Goal: Task Accomplishment & Management: Complete application form

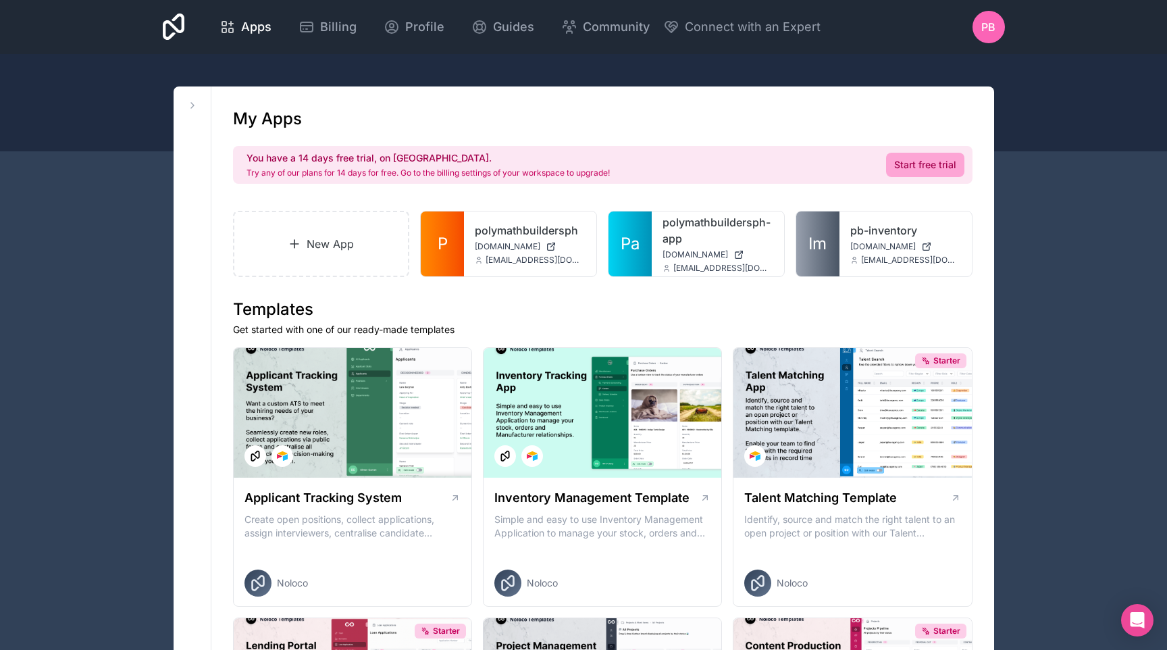
click at [244, 28] on span "Apps" at bounding box center [256, 27] width 30 height 19
click at [0, 0] on icon at bounding box center [0, 0] width 0 height 0
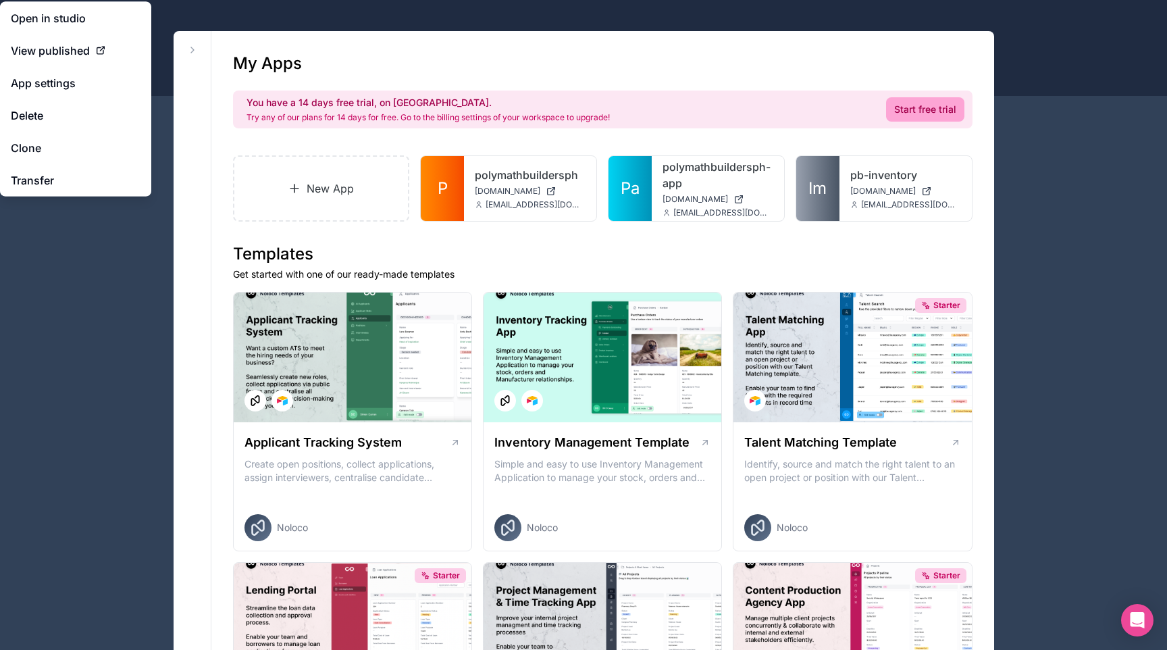
scroll to position [59, 0]
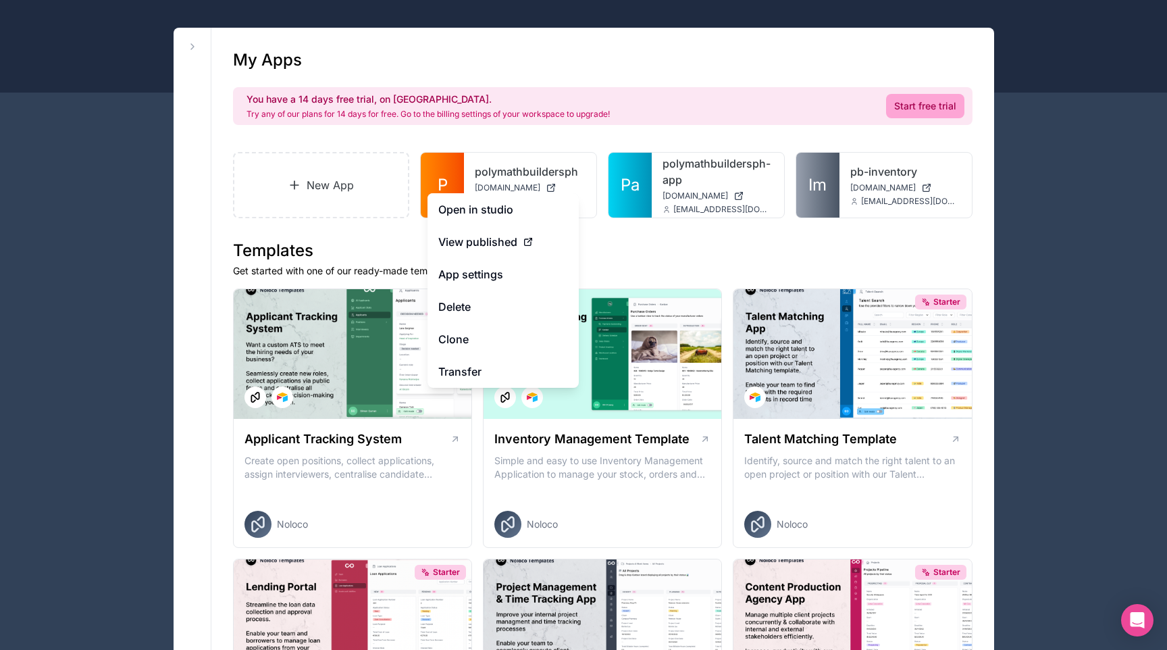
click at [509, 243] on span "View published" at bounding box center [477, 242] width 79 height 16
click at [531, 244] on icon at bounding box center [528, 241] width 11 height 11
click at [523, 244] on icon at bounding box center [528, 241] width 11 height 11
click at [499, 242] on span "View published" at bounding box center [477, 242] width 79 height 16
click at [493, 239] on span "View published" at bounding box center [477, 242] width 79 height 16
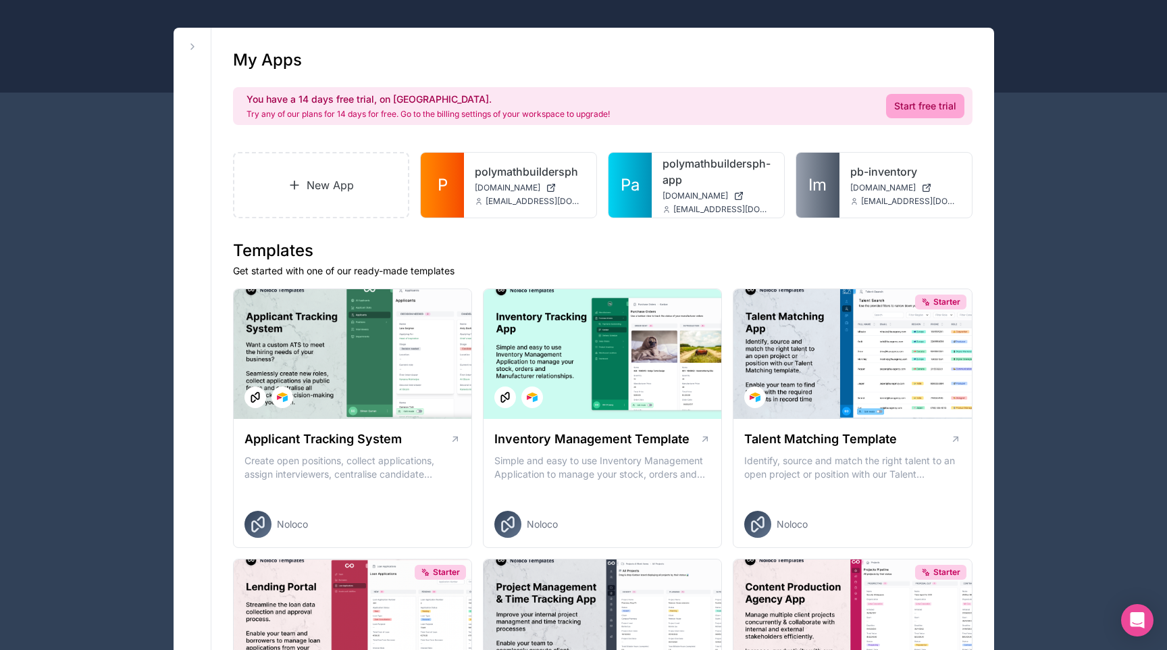
click at [0, 0] on icon at bounding box center [0, 0] width 0 height 0
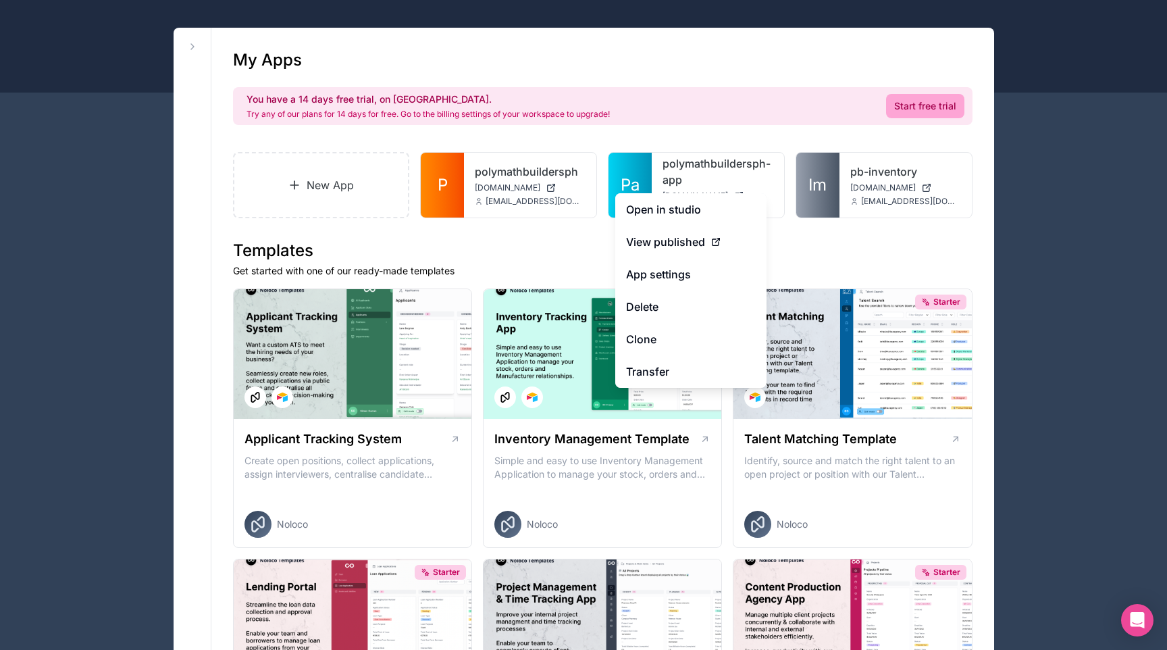
click at [692, 244] on span "View published" at bounding box center [665, 242] width 79 height 16
click at [0, 0] on div at bounding box center [0, 0] width 0 height 0
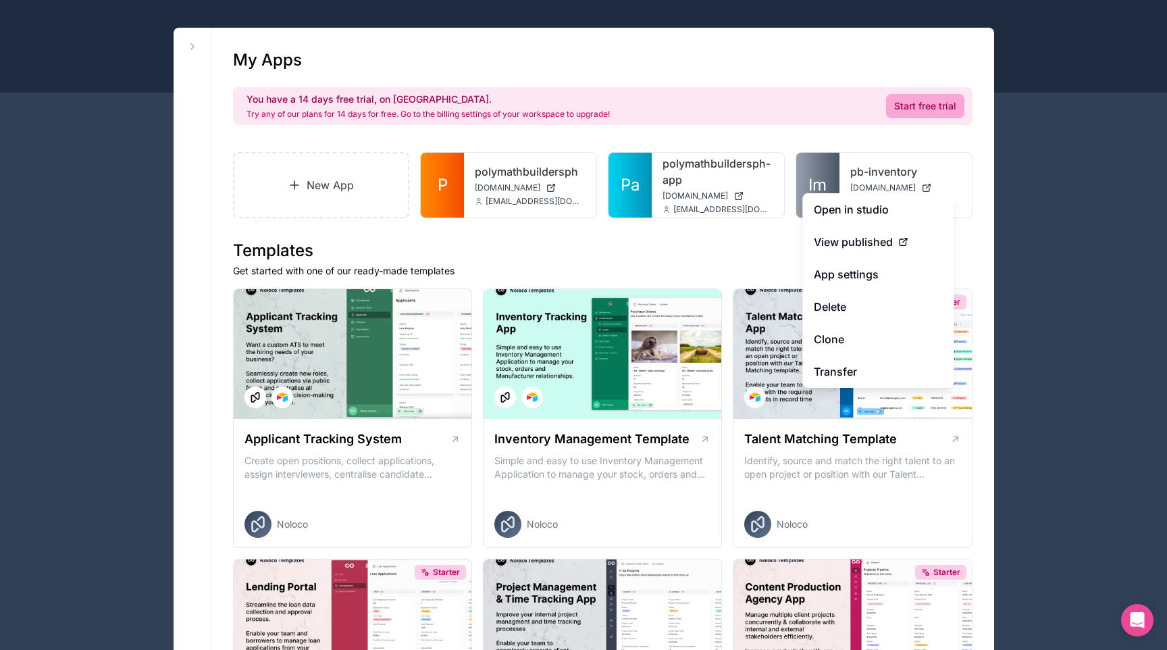
click at [885, 235] on span "View published" at bounding box center [853, 242] width 79 height 16
click at [902, 241] on icon at bounding box center [903, 241] width 11 height 11
drag, startPoint x: 902, startPoint y: 241, endPoint x: 893, endPoint y: 238, distance: 10.0
click at [902, 241] on icon at bounding box center [903, 241] width 11 height 11
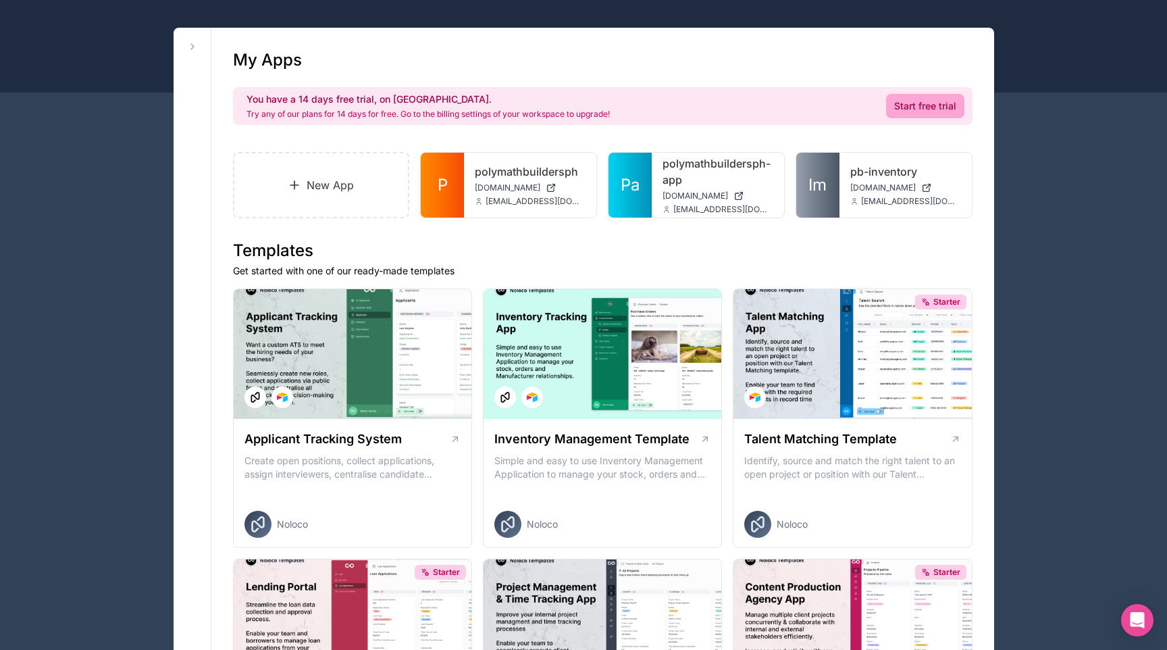
click at [739, 242] on h1 "Templates" at bounding box center [602, 251] width 739 height 22
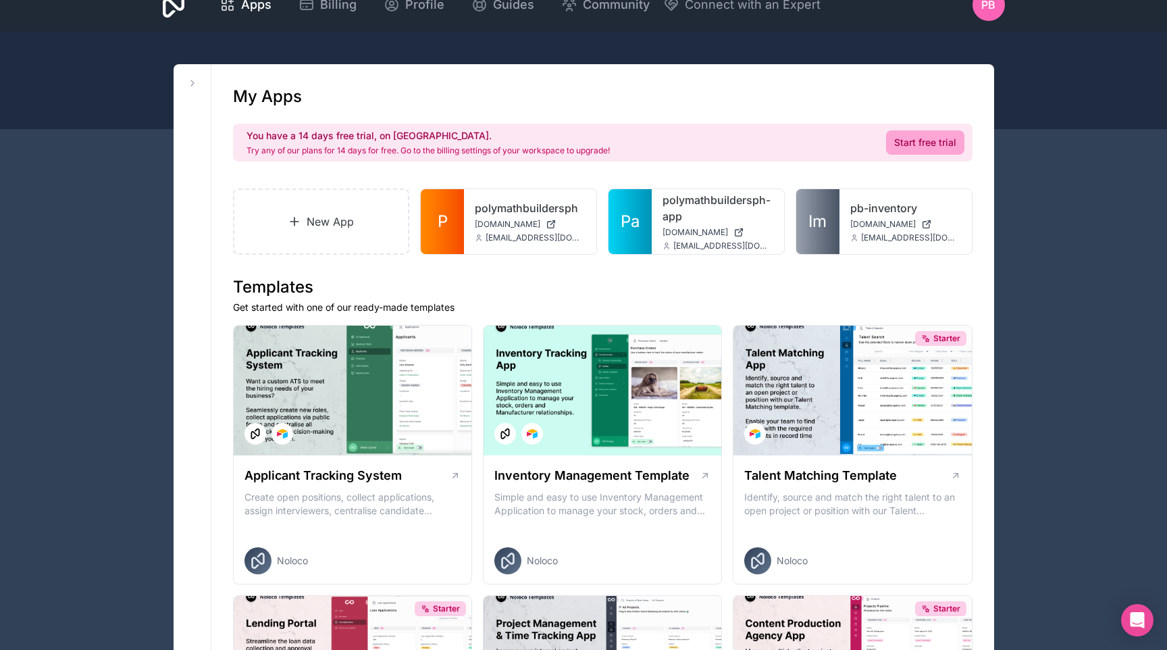
scroll to position [0, 0]
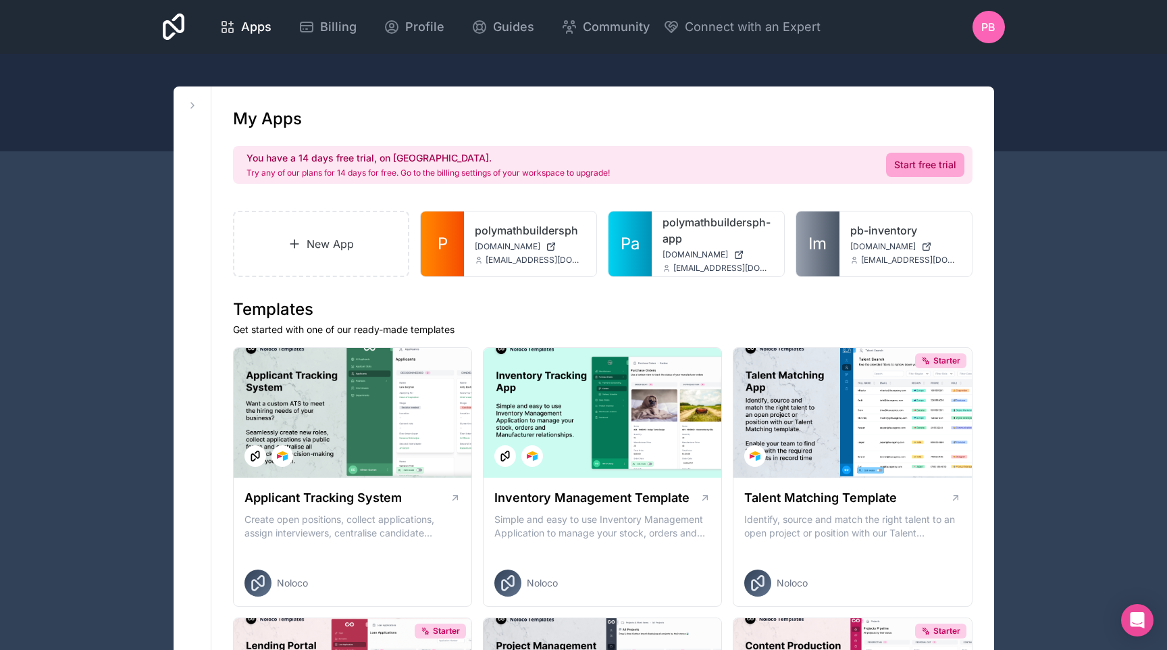
click at [336, 250] on link "New App" at bounding box center [321, 244] width 177 height 66
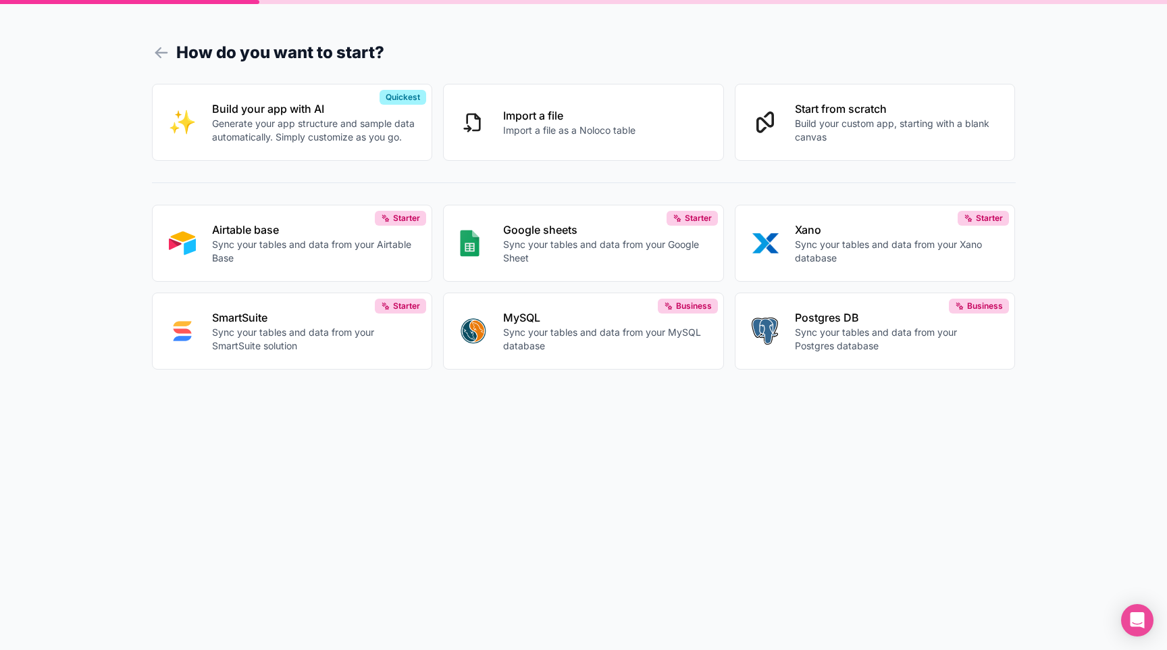
click at [292, 128] on p "Generate your app structure and sample data automatically. Simply customize as …" at bounding box center [314, 130] width 204 height 27
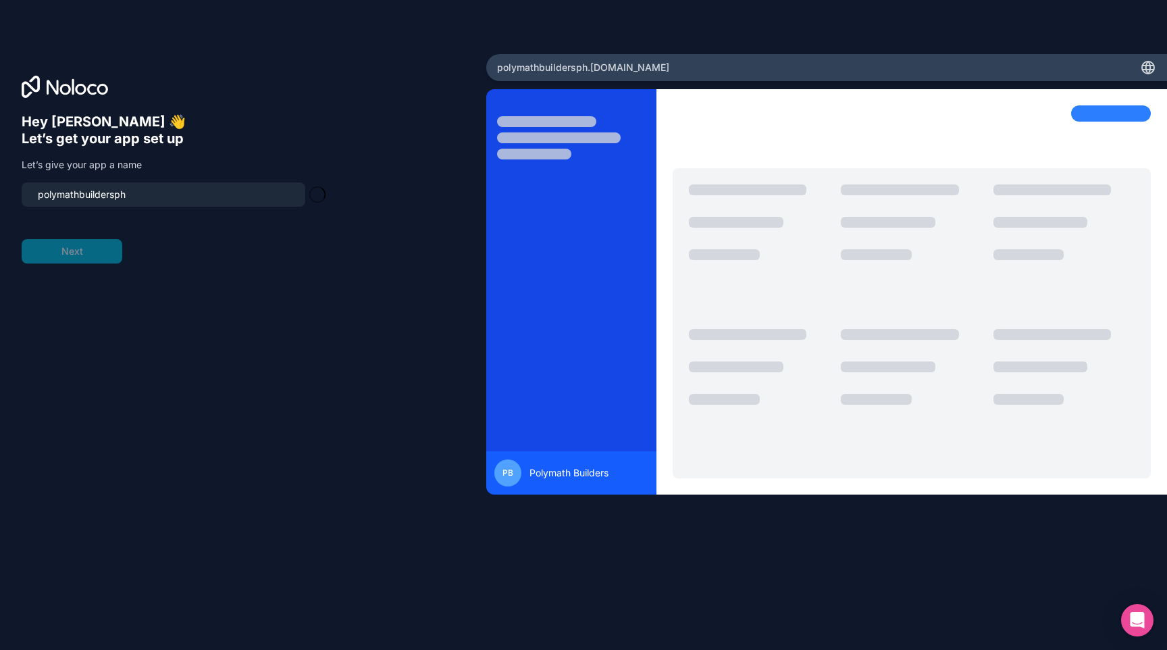
type input "polymathbuildersph-team"
click at [101, 251] on button "Next" at bounding box center [72, 251] width 101 height 24
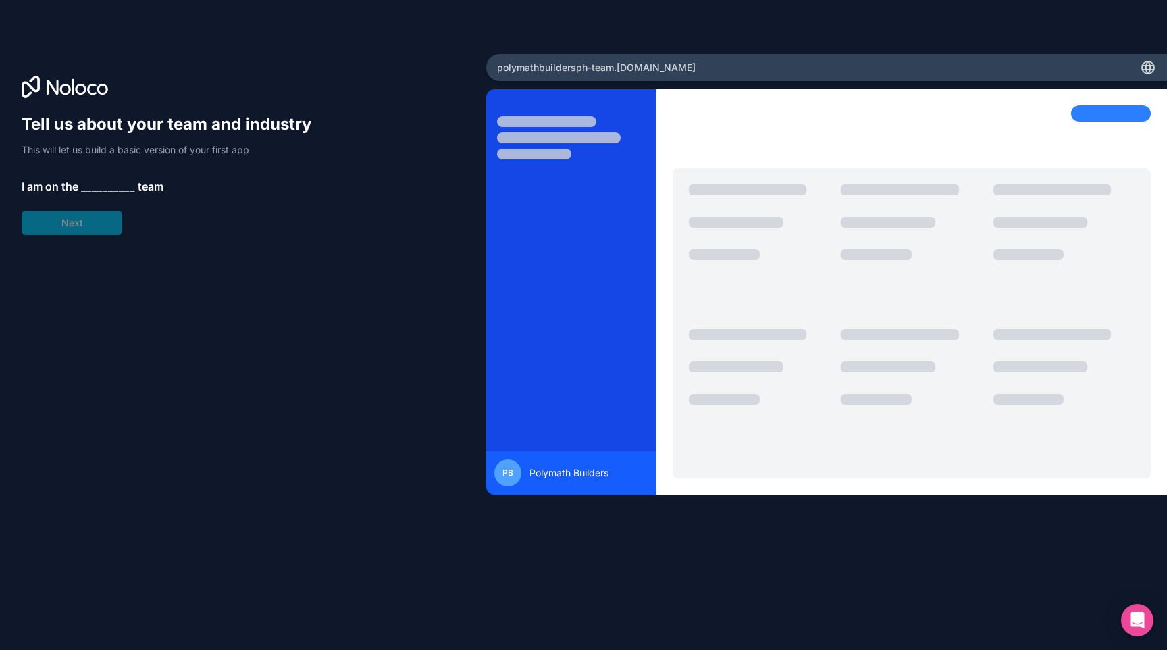
click at [95, 188] on span "__________" at bounding box center [108, 186] width 54 height 16
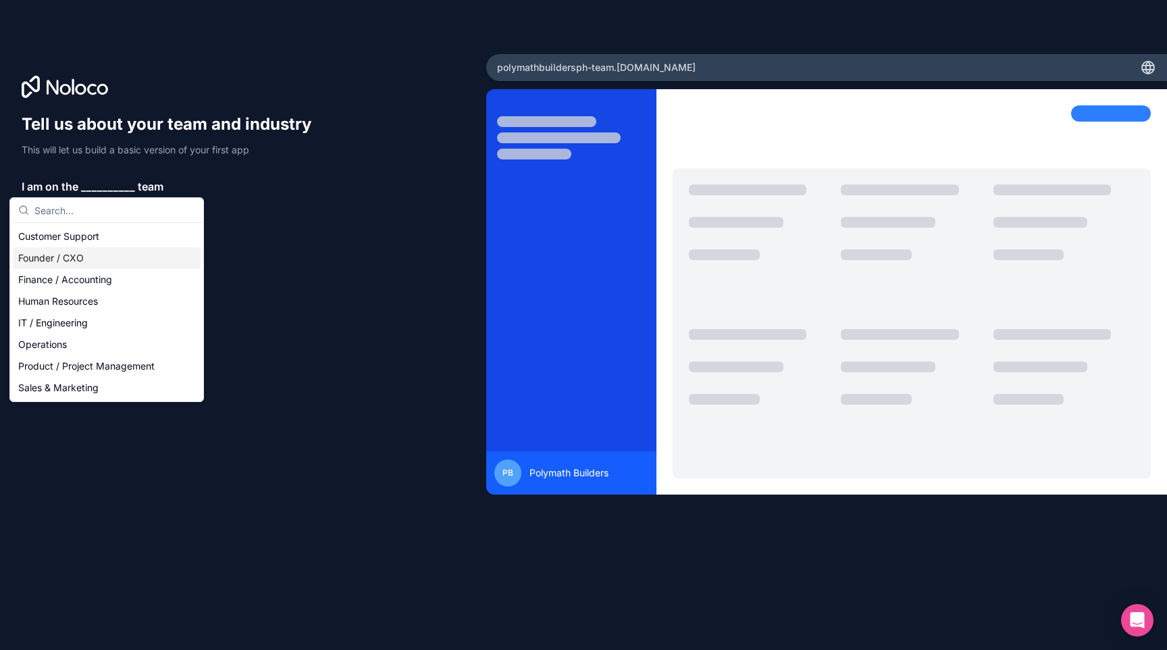
click at [88, 259] on div "Founder / CXO" at bounding box center [107, 258] width 188 height 22
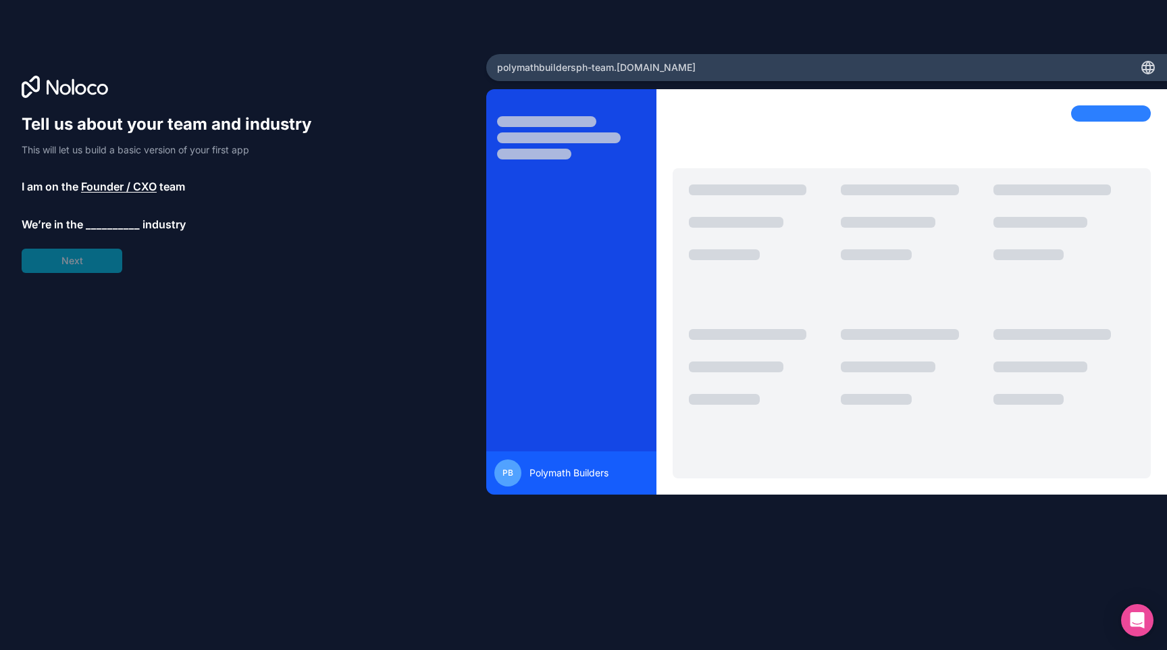
click at [114, 226] on span "__________" at bounding box center [113, 224] width 54 height 16
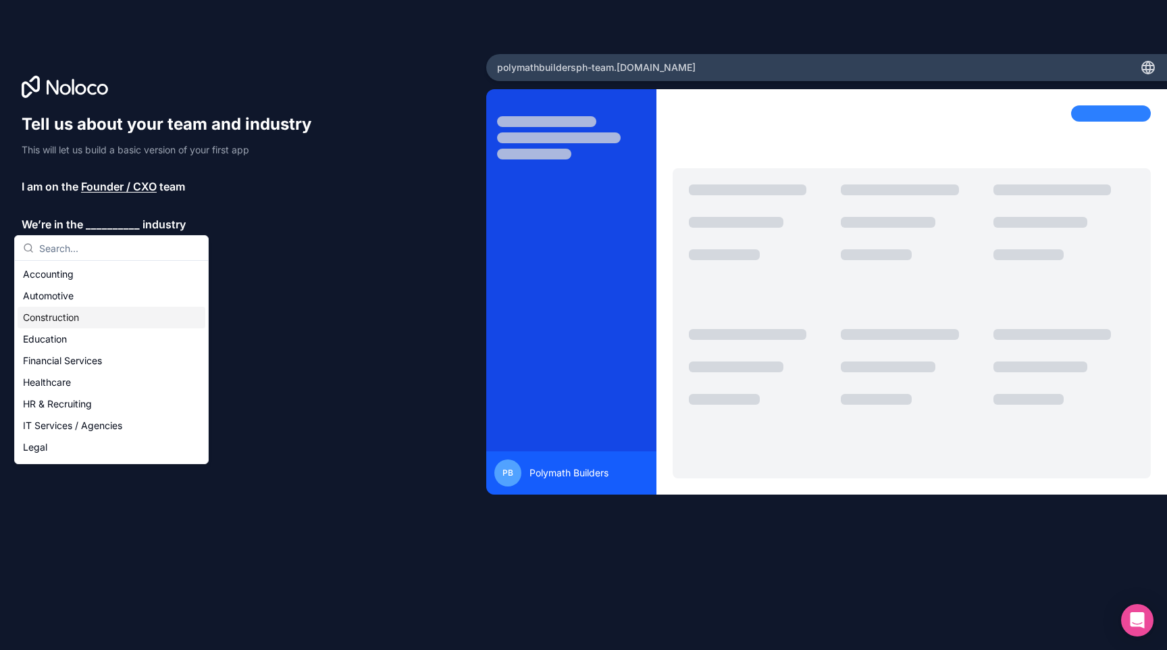
click at [62, 319] on div "Construction" at bounding box center [112, 318] width 188 height 22
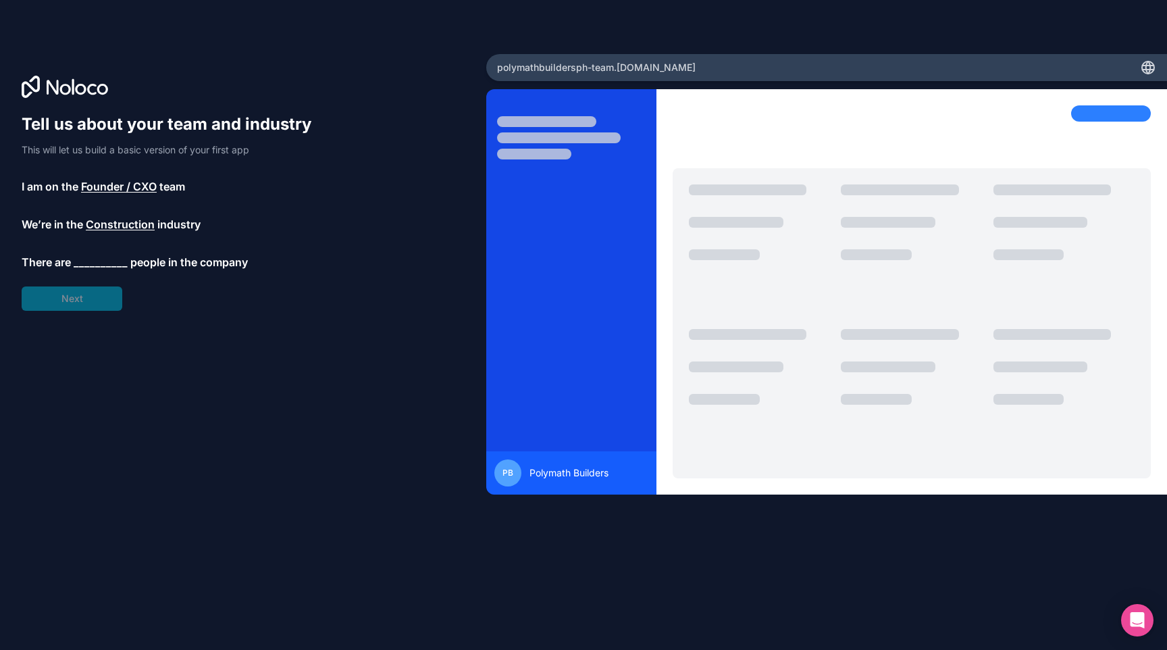
click at [101, 260] on span "__________" at bounding box center [101, 262] width 54 height 16
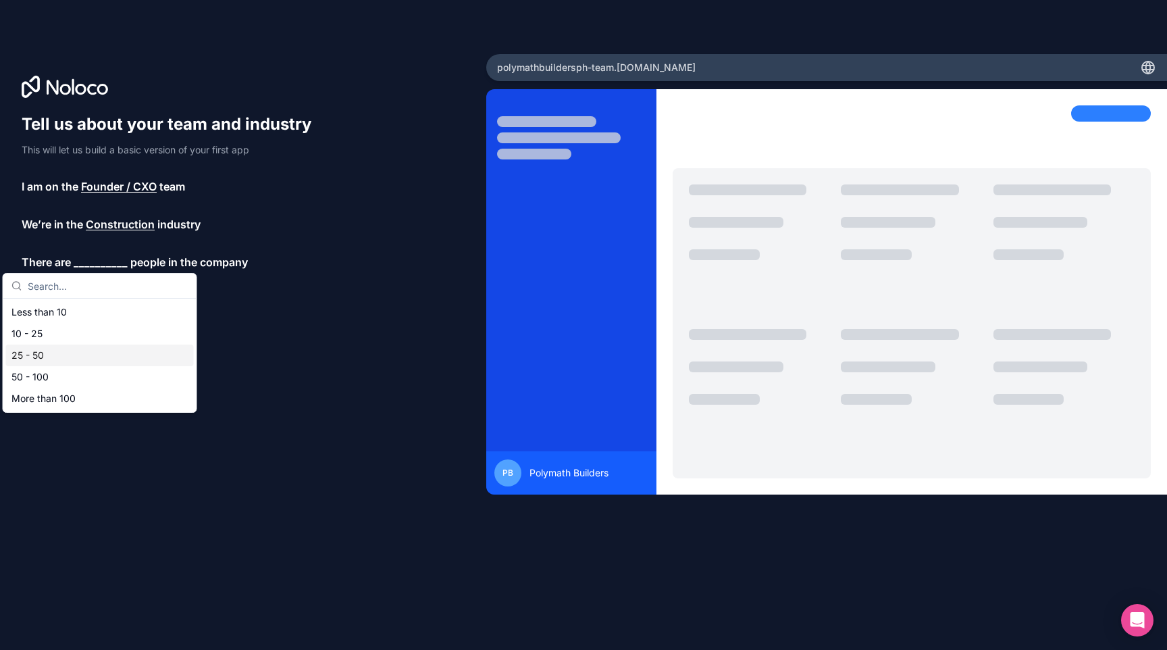
click at [45, 352] on div "25 - 50" at bounding box center [100, 355] width 188 height 22
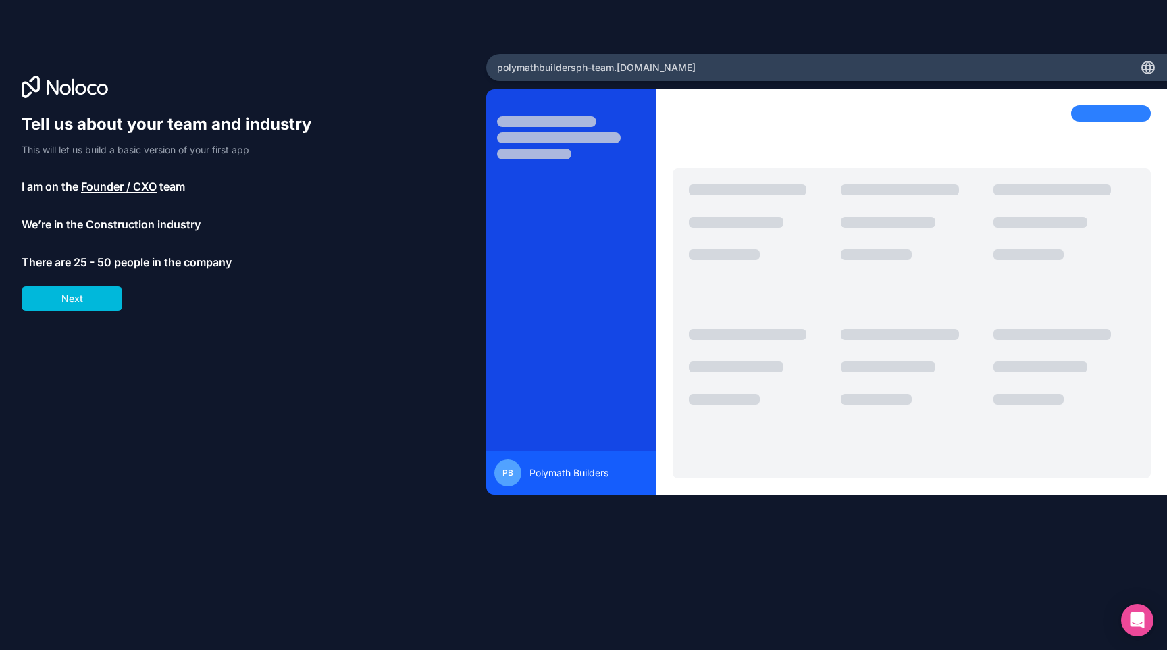
click at [103, 260] on span "25 - 50" at bounding box center [93, 262] width 38 height 16
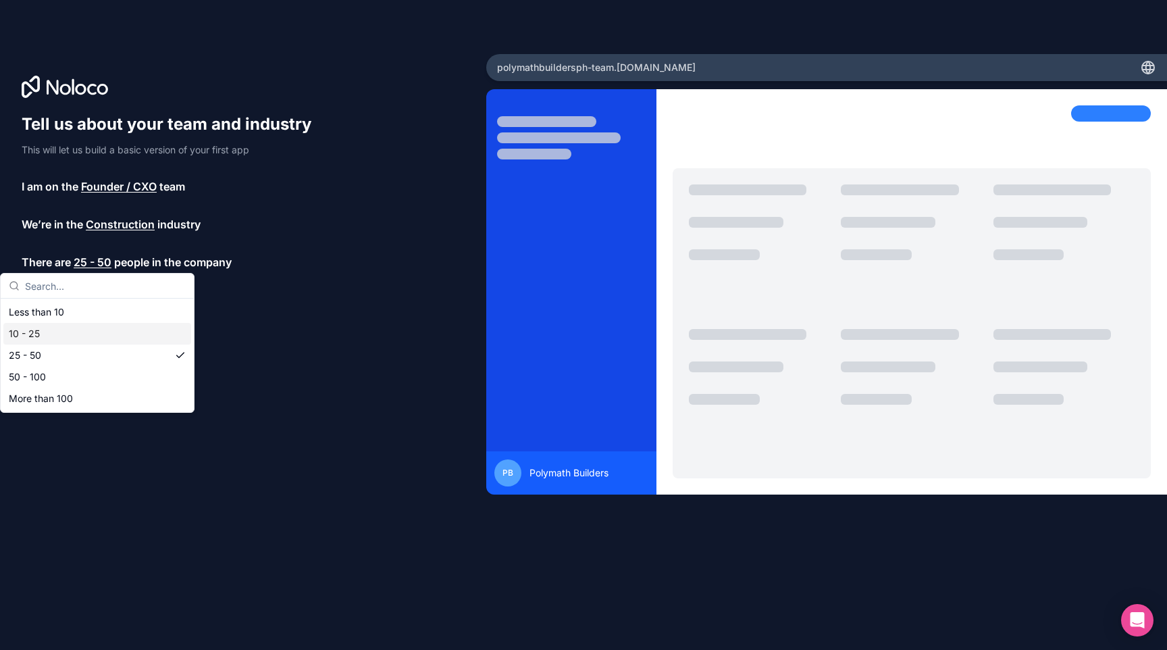
click at [23, 340] on div "10 - 25" at bounding box center [97, 334] width 188 height 22
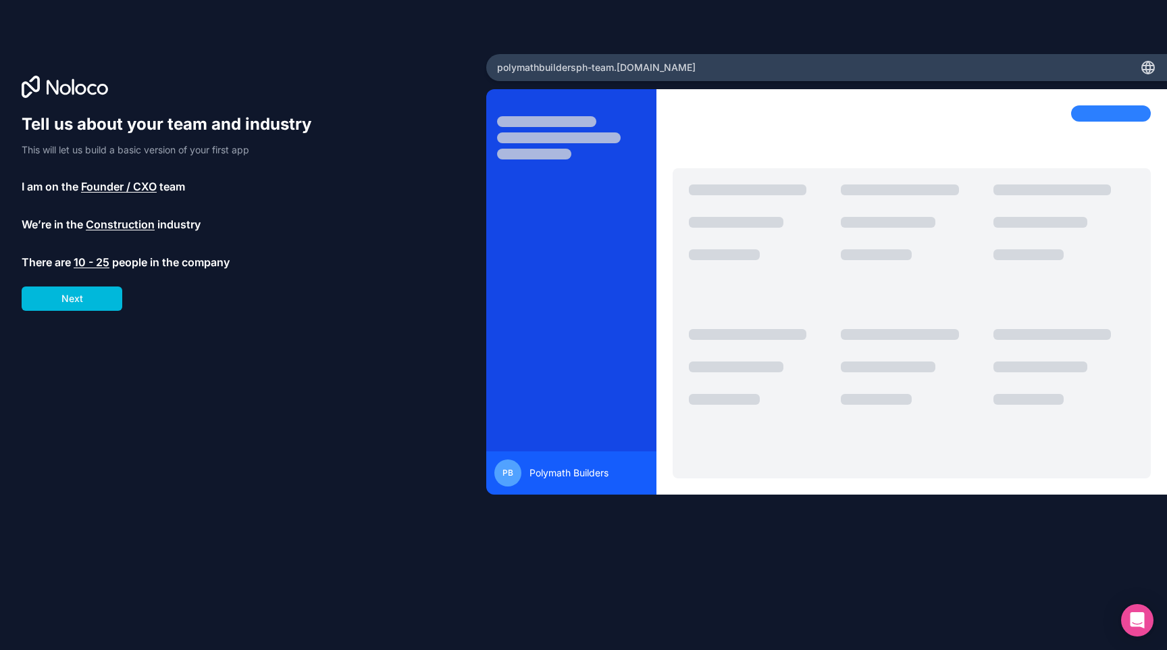
click at [80, 299] on button "Next" at bounding box center [72, 298] width 101 height 24
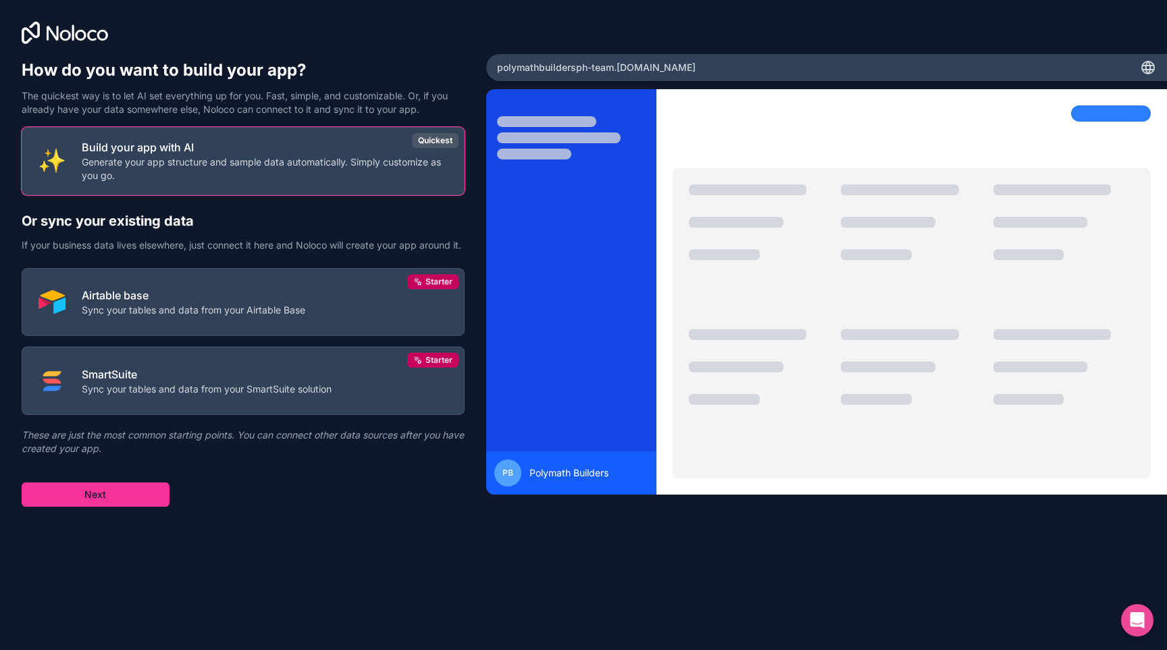
click at [212, 168] on p "Generate your app structure and sample data automatically. Simply customize as …" at bounding box center [265, 168] width 366 height 27
click at [186, 142] on p "Build your app with AI" at bounding box center [265, 147] width 366 height 16
click at [112, 506] on button "Next" at bounding box center [96, 494] width 148 height 24
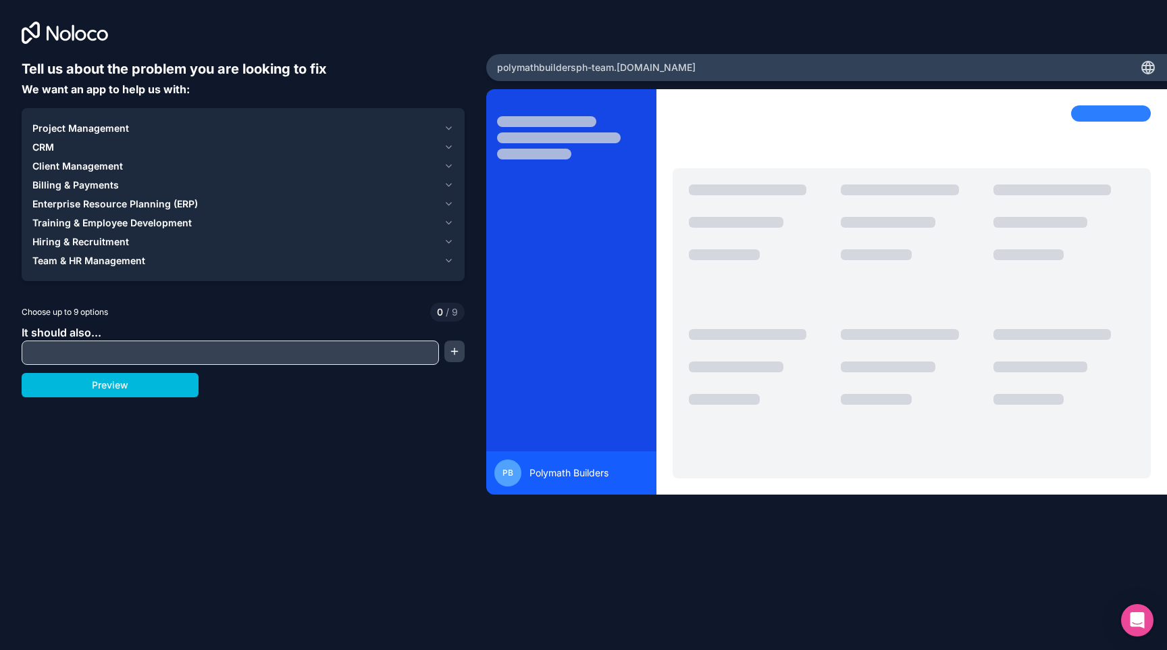
click at [170, 197] on span "Enterprise Resource Planning (ERP)" at bounding box center [114, 204] width 165 height 14
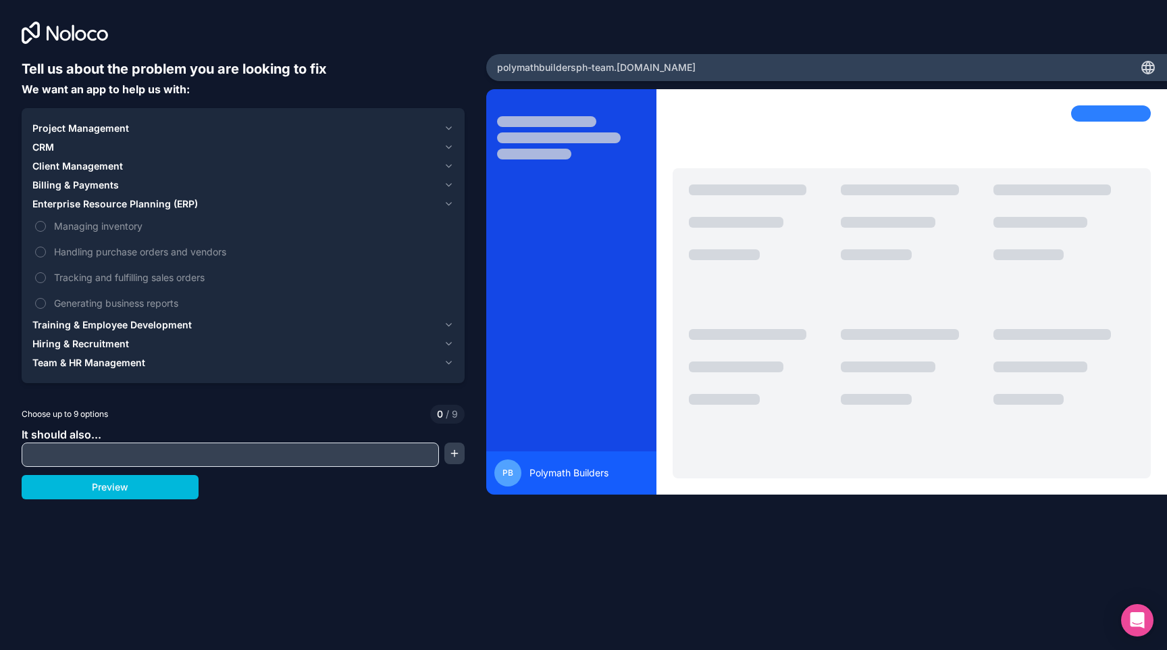
click at [444, 130] on button "Project Management" at bounding box center [242, 128] width 421 height 19
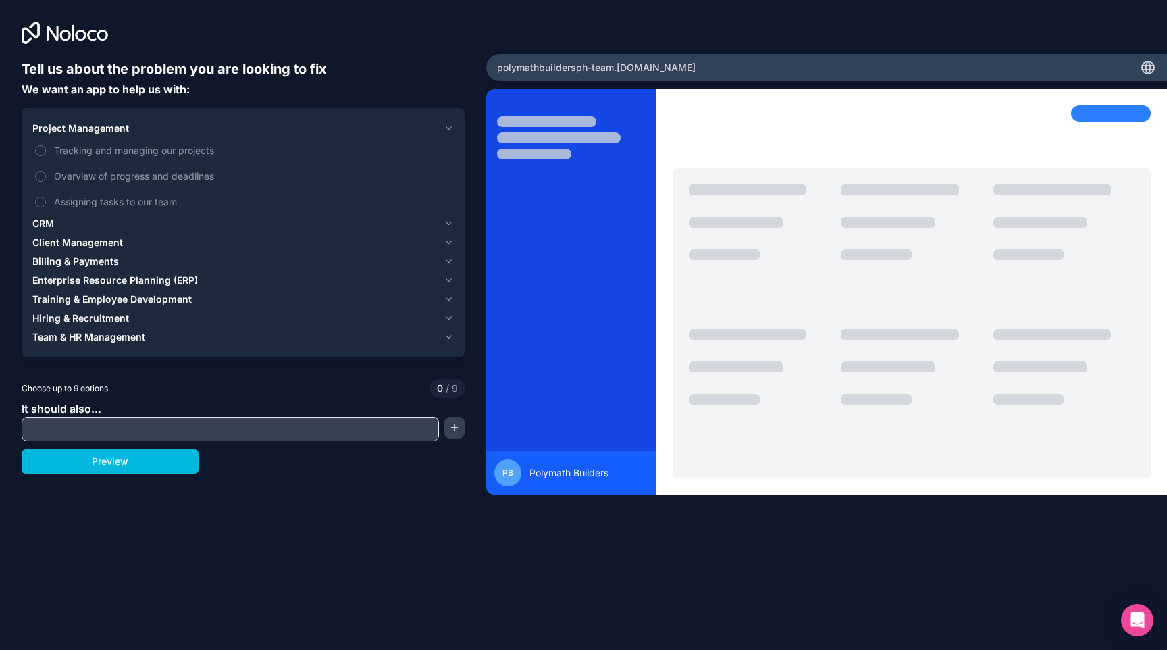
click at [70, 149] on span "Tracking and managing our projects" at bounding box center [252, 150] width 397 height 14
click at [46, 149] on button "Tracking and managing our projects" at bounding box center [40, 150] width 11 height 11
click at [69, 148] on span "Tracking and managing our projects" at bounding box center [252, 150] width 397 height 14
click at [46, 148] on button "Tracking and managing our projects" at bounding box center [40, 150] width 11 height 11
click at [447, 224] on icon "button" at bounding box center [448, 223] width 5 height 3
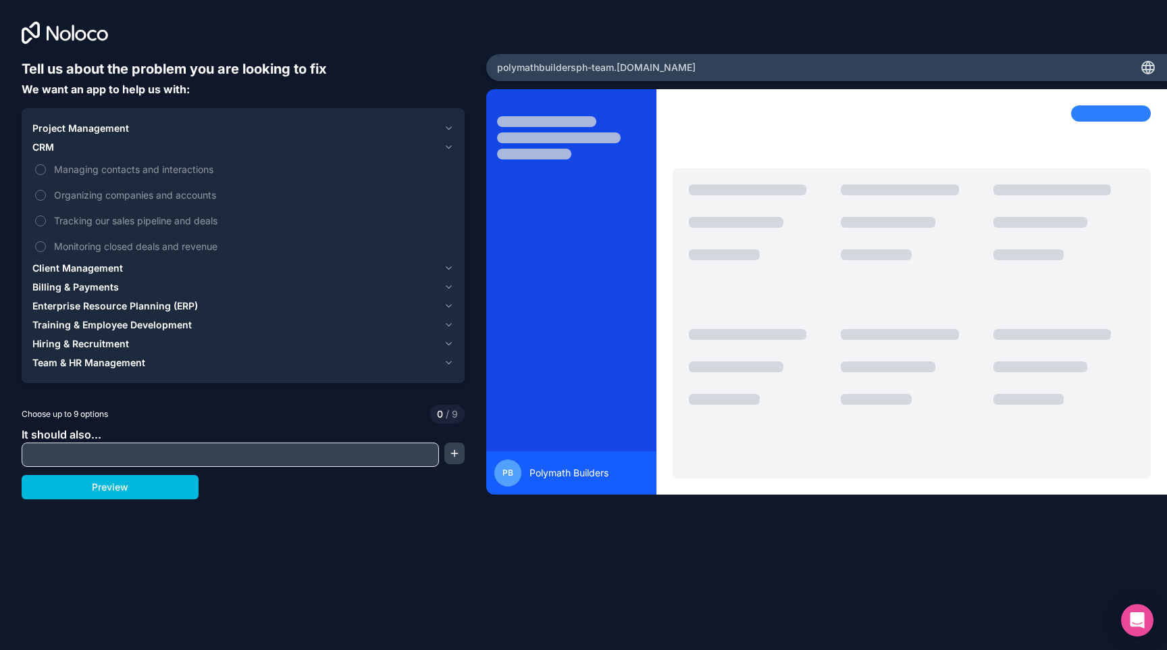
click at [450, 268] on icon "button" at bounding box center [449, 268] width 10 height 11
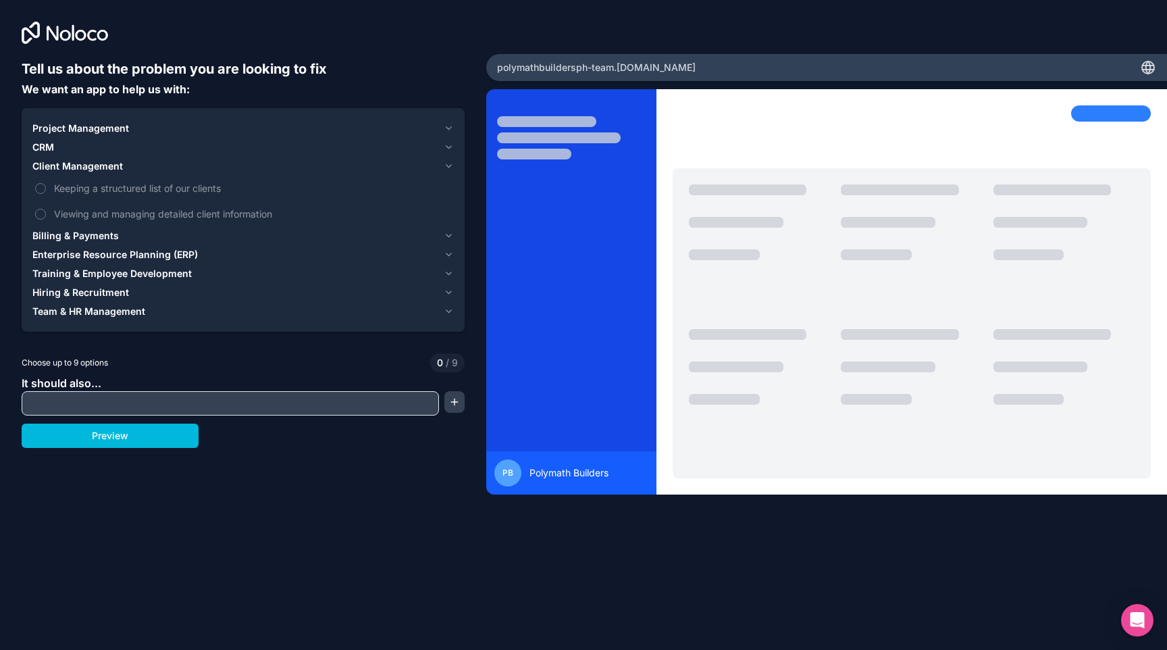
click at [448, 255] on icon "button" at bounding box center [448, 254] width 5 height 3
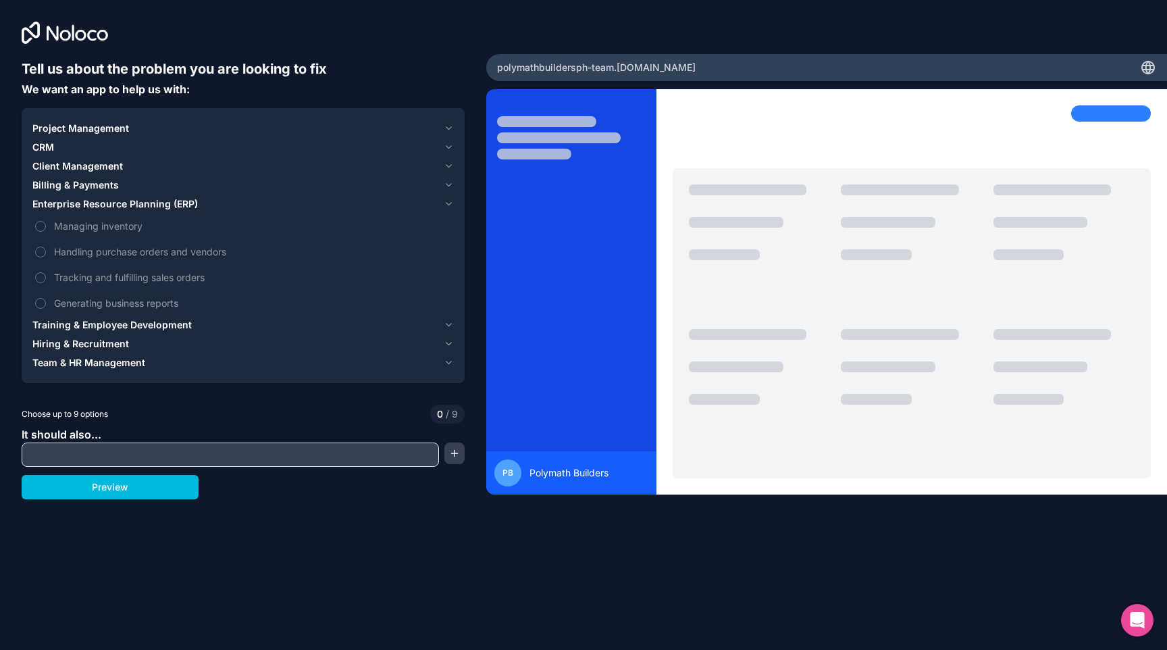
click at [78, 225] on span "Managing inventory" at bounding box center [252, 226] width 397 height 14
click at [46, 225] on button "Managing inventory" at bounding box center [40, 226] width 11 height 11
click at [82, 249] on span "Handling purchase orders and vendors" at bounding box center [252, 251] width 397 height 14
click at [46, 249] on button "Handling purchase orders and vendors" at bounding box center [40, 251] width 11 height 11
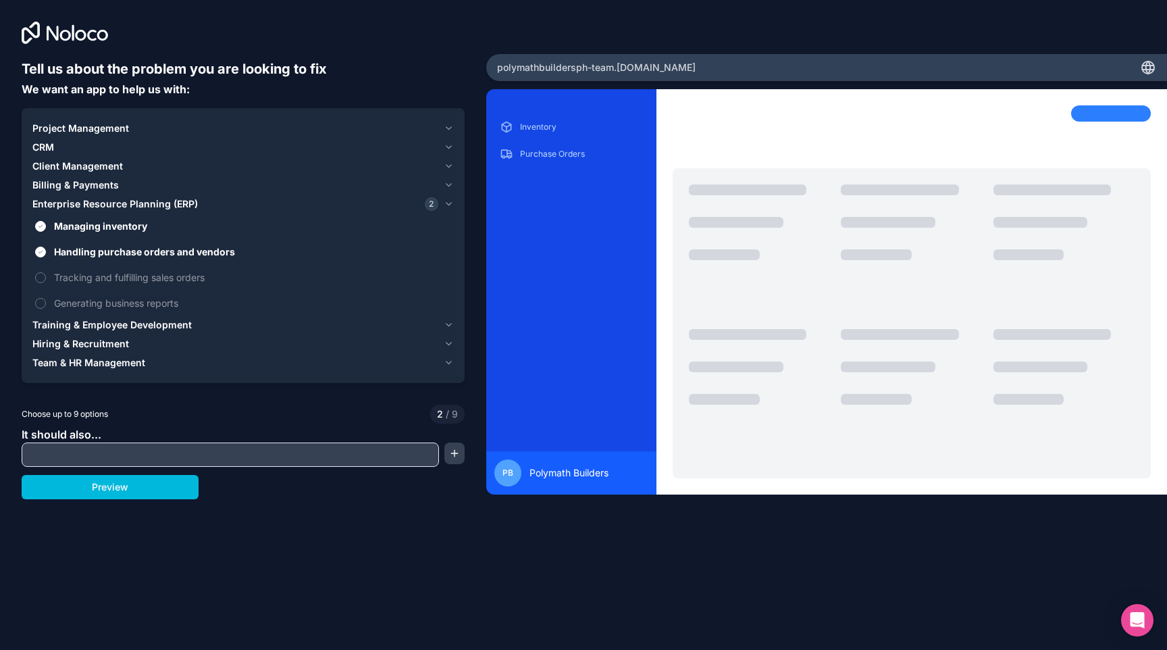
click at [82, 275] on span "Tracking and fulfilling sales orders" at bounding box center [252, 277] width 397 height 14
click at [46, 275] on button "Tracking and fulfilling sales orders" at bounding box center [40, 277] width 11 height 11
click at [88, 301] on span "Generating business reports" at bounding box center [252, 303] width 397 height 14
click at [46, 301] on button "Generating business reports" at bounding box center [40, 303] width 11 height 11
click at [147, 457] on input "text" at bounding box center [230, 454] width 411 height 19
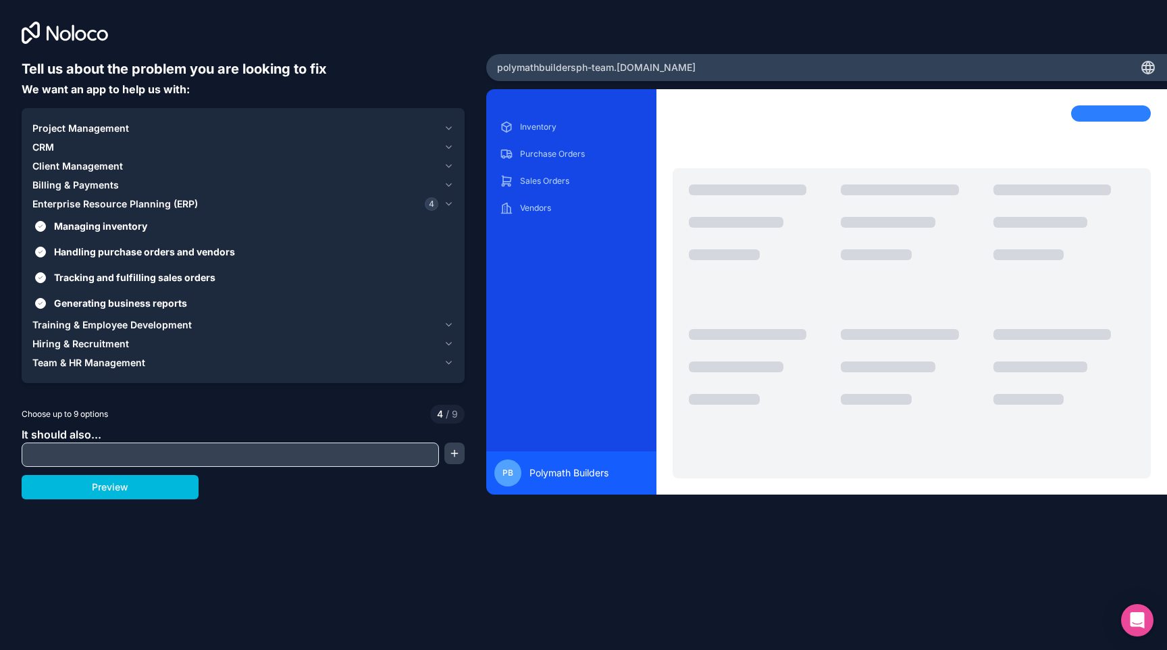
click at [459, 450] on button "button" at bounding box center [454, 453] width 20 height 22
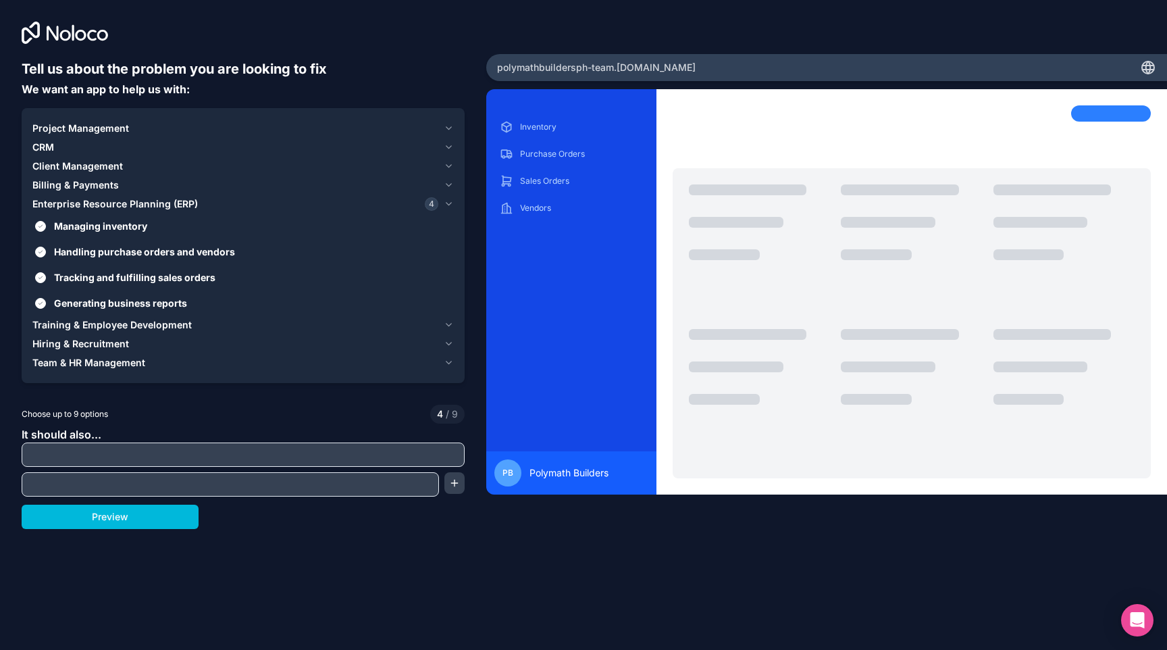
click at [185, 522] on button "Preview" at bounding box center [110, 516] width 177 height 24
